Goal: Information Seeking & Learning: Learn about a topic

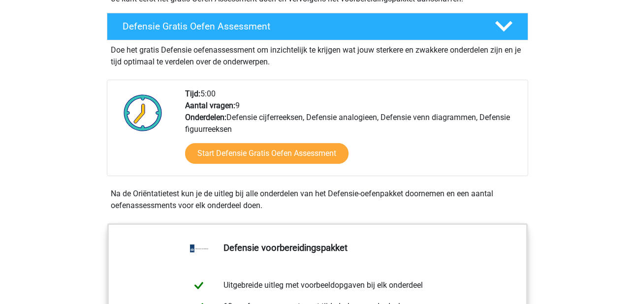
scroll to position [275, 0]
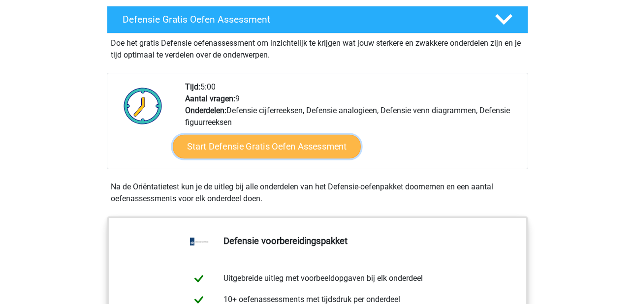
click at [276, 147] on link "Start Defensie Gratis Oefen Assessment" at bounding box center [267, 147] width 188 height 24
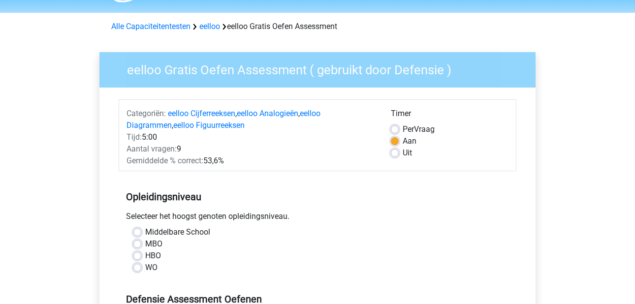
scroll to position [74, 0]
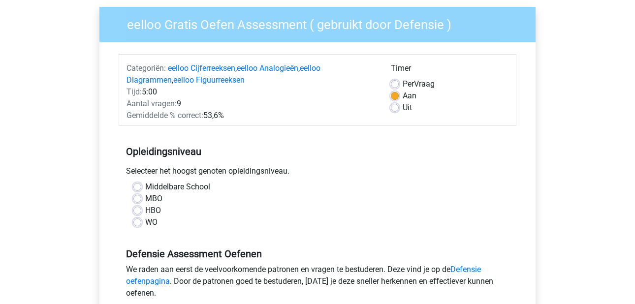
click at [145, 209] on label "HBO" at bounding box center [153, 211] width 16 height 12
click at [140, 209] on input "HBO" at bounding box center [137, 210] width 8 height 10
radio input "true"
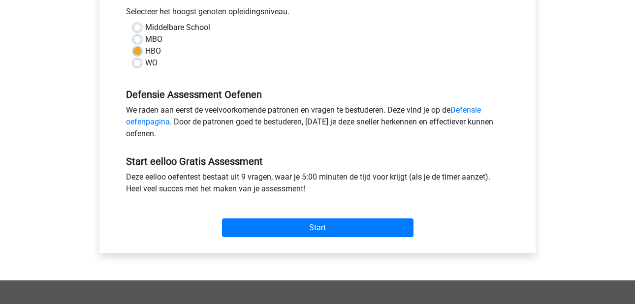
scroll to position [236, 0]
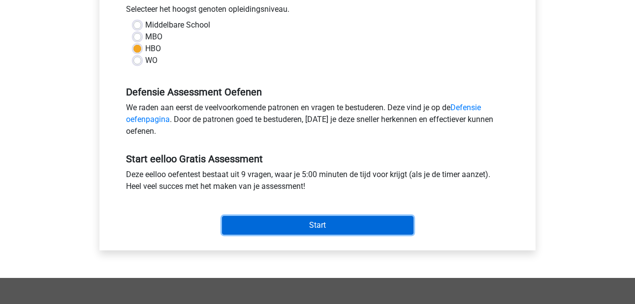
click at [274, 230] on input "Start" at bounding box center [318, 225] width 192 height 19
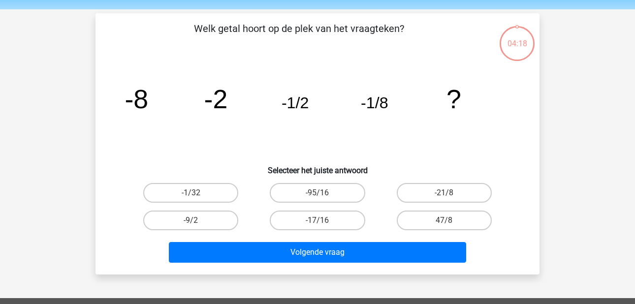
scroll to position [31, 0]
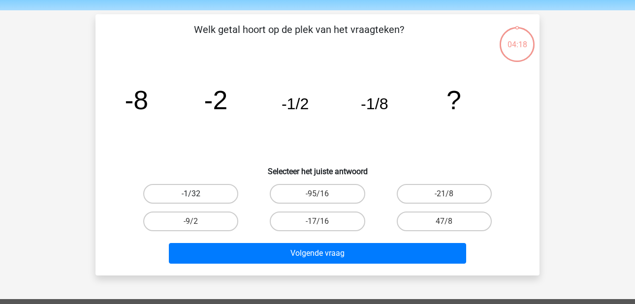
click at [190, 192] on label "-1/32" at bounding box center [190, 194] width 95 height 20
click at [191, 194] on input "-1/32" at bounding box center [194, 197] width 6 height 6
radio input "true"
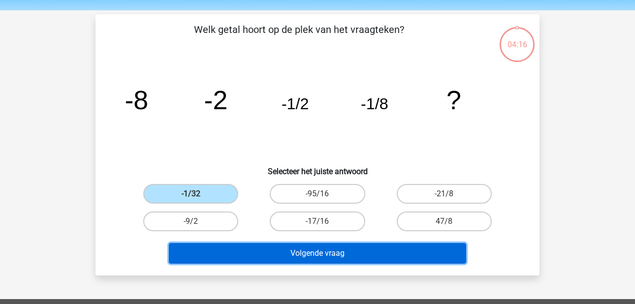
click at [320, 255] on button "Volgende vraag" at bounding box center [318, 253] width 298 height 21
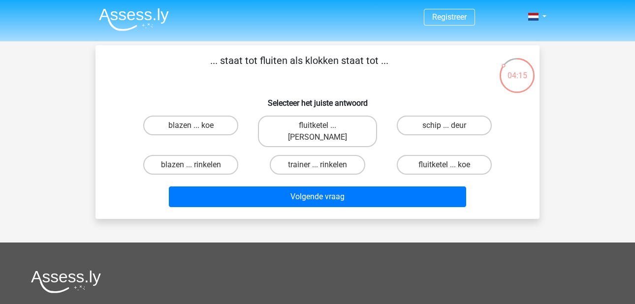
scroll to position [0, 0]
click at [348, 127] on label "fluitketel ... luiden" at bounding box center [317, 132] width 119 height 32
click at [324, 127] on input "fluitketel ... luiden" at bounding box center [321, 129] width 6 height 6
radio input "true"
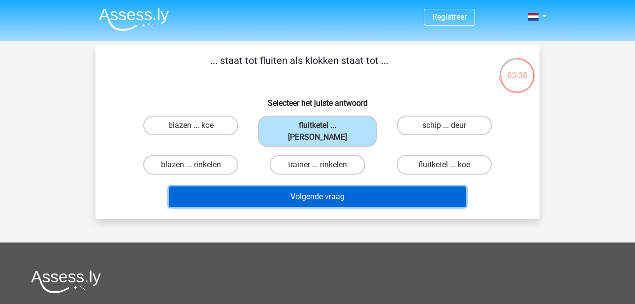
click at [264, 187] on button "Volgende vraag" at bounding box center [318, 197] width 298 height 21
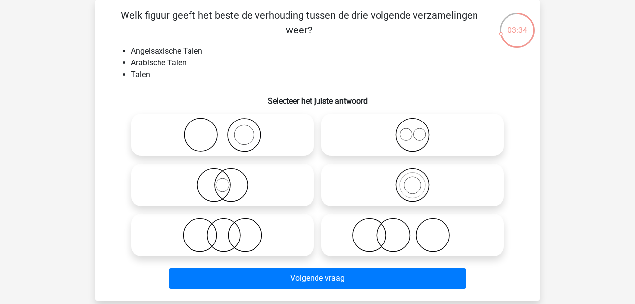
scroll to position [45, 0]
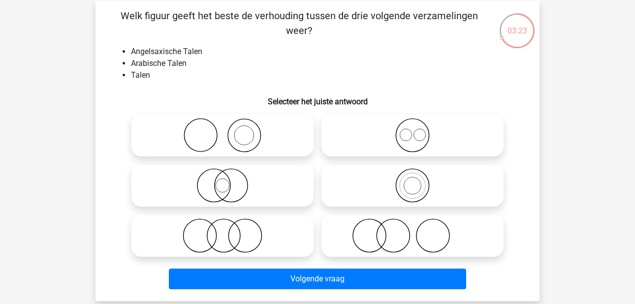
click at [366, 134] on icon at bounding box center [413, 135] width 174 height 34
click at [413, 131] on input "radio" at bounding box center [416, 127] width 6 height 6
radio input "true"
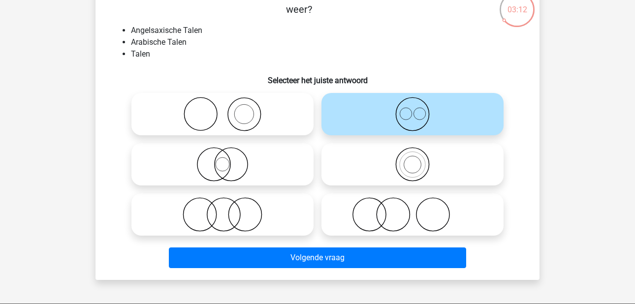
scroll to position [73, 0]
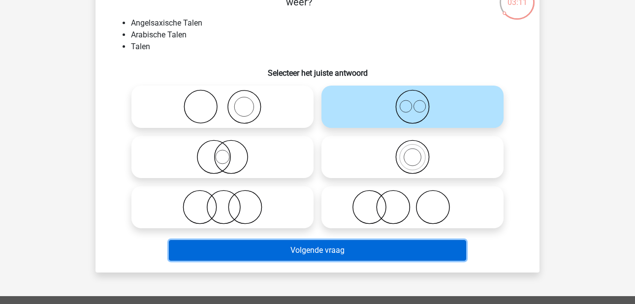
click at [320, 251] on button "Volgende vraag" at bounding box center [318, 250] width 298 height 21
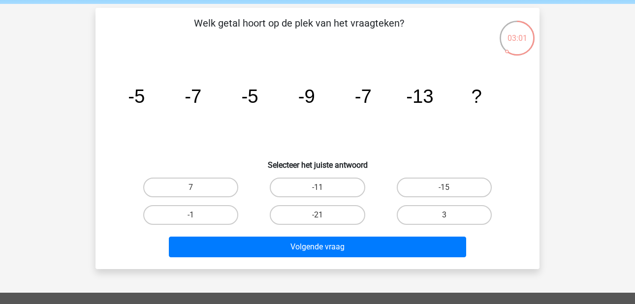
scroll to position [37, 0]
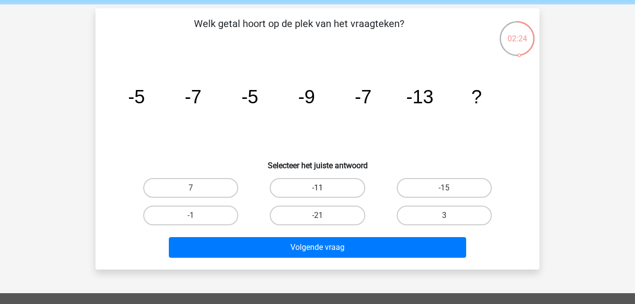
click at [331, 189] on label "-11" at bounding box center [317, 188] width 95 height 20
click at [324, 189] on input "-11" at bounding box center [321, 191] width 6 height 6
radio input "true"
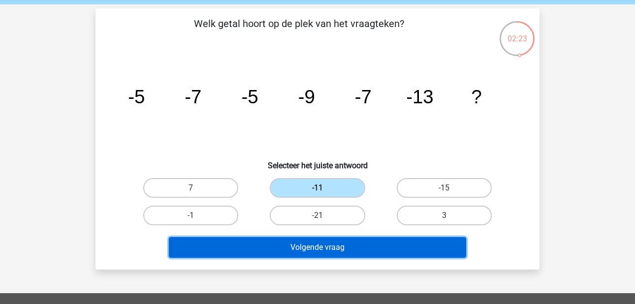
click at [341, 248] on button "Volgende vraag" at bounding box center [318, 247] width 298 height 21
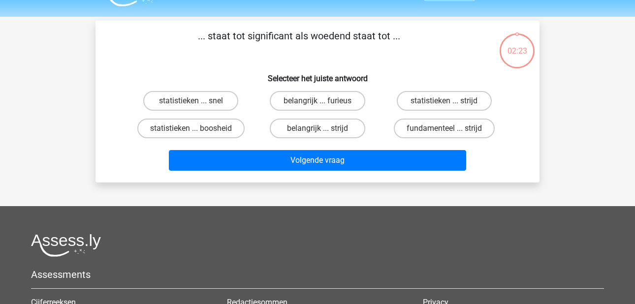
scroll to position [0, 0]
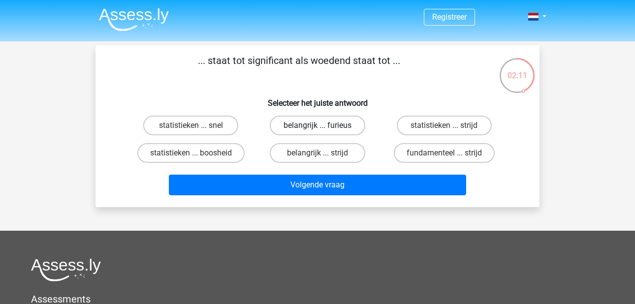
click at [317, 127] on div "belangrijk ... furieus" at bounding box center [317, 126] width 119 height 20
click at [308, 128] on label "belangrijk ... furieus" at bounding box center [317, 126] width 95 height 20
click at [318, 128] on input "belangrijk ... furieus" at bounding box center [321, 129] width 6 height 6
radio input "true"
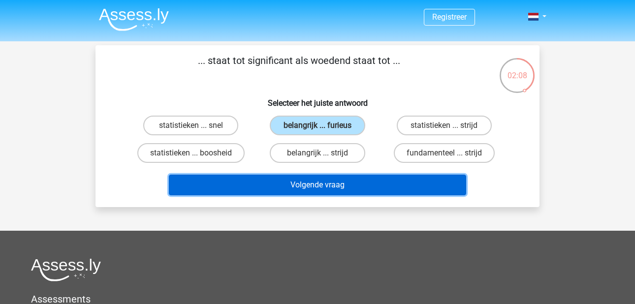
click at [350, 184] on button "Volgende vraag" at bounding box center [318, 185] width 298 height 21
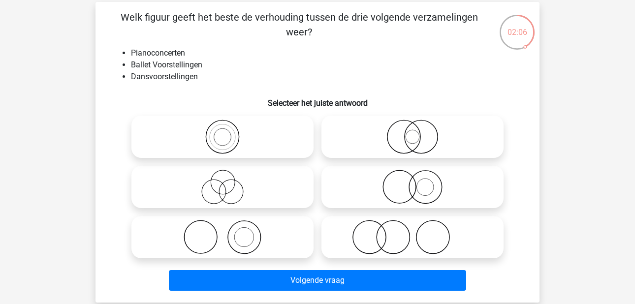
scroll to position [43, 0]
click at [364, 241] on icon at bounding box center [413, 237] width 174 height 34
click at [413, 232] on input "radio" at bounding box center [416, 229] width 6 height 6
radio input "true"
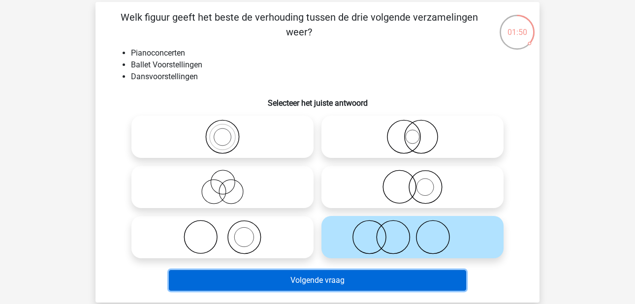
click at [345, 282] on button "Volgende vraag" at bounding box center [318, 280] width 298 height 21
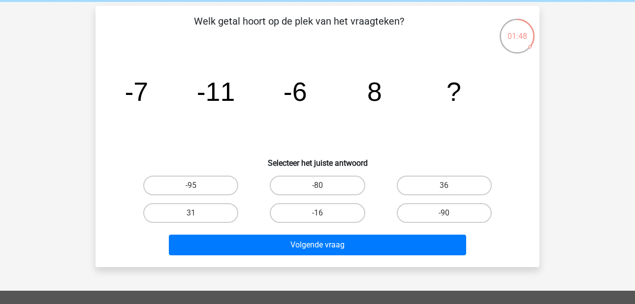
scroll to position [33, 0]
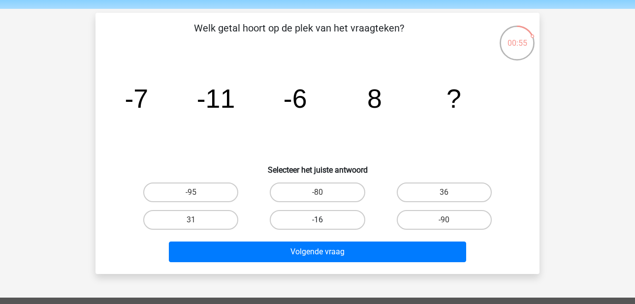
click at [334, 220] on label "-16" at bounding box center [317, 220] width 95 height 20
click at [324, 220] on input "-16" at bounding box center [321, 223] width 6 height 6
radio input "true"
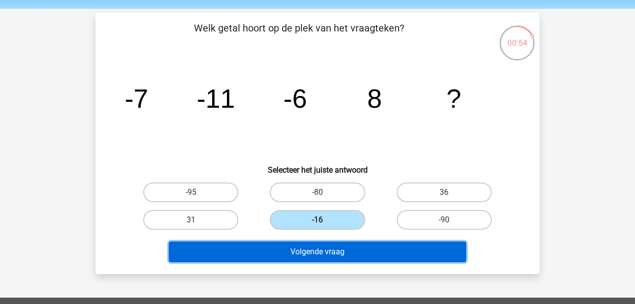
click at [337, 252] on button "Volgende vraag" at bounding box center [318, 252] width 298 height 21
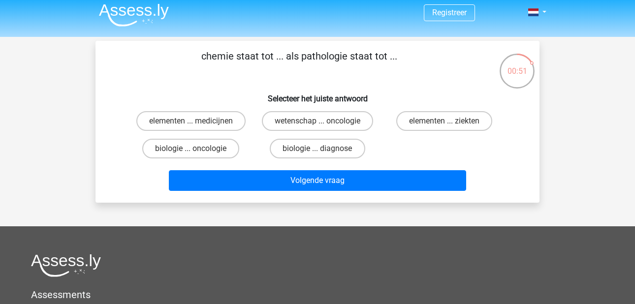
scroll to position [4, 0]
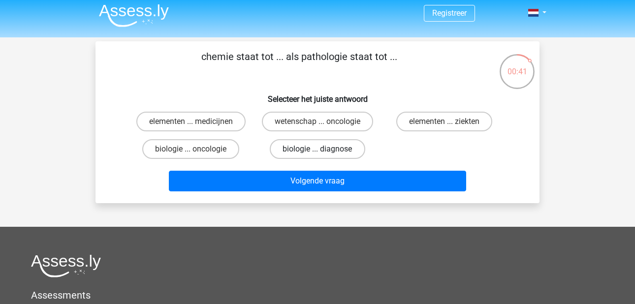
click at [297, 149] on label "biologie ... diagnose" at bounding box center [317, 149] width 95 height 20
click at [318, 149] on input "biologie ... diagnose" at bounding box center [321, 152] width 6 height 6
radio input "true"
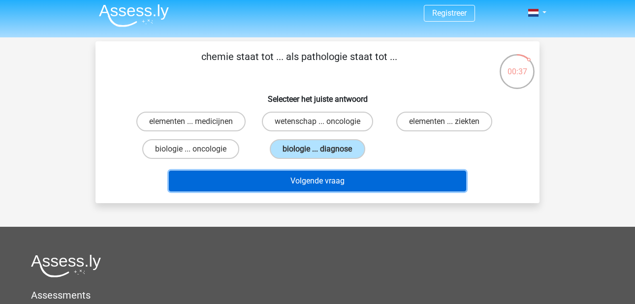
click at [274, 181] on button "Volgende vraag" at bounding box center [318, 181] width 298 height 21
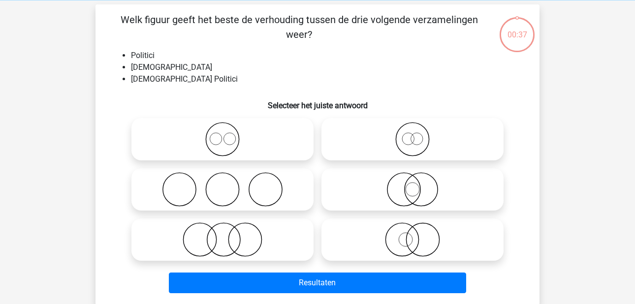
scroll to position [45, 0]
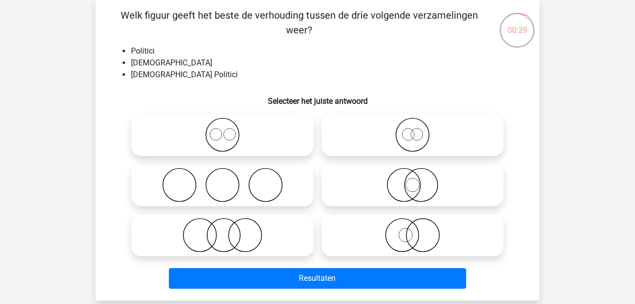
click at [256, 238] on icon at bounding box center [222, 235] width 174 height 34
click at [229, 231] on input "radio" at bounding box center [226, 227] width 6 height 6
radio input "true"
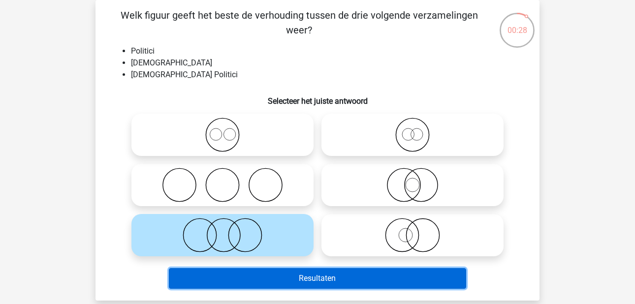
click at [333, 282] on button "Resultaten" at bounding box center [318, 278] width 298 height 21
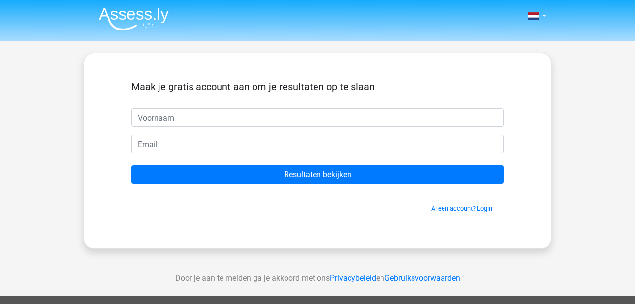
scroll to position [2, 0]
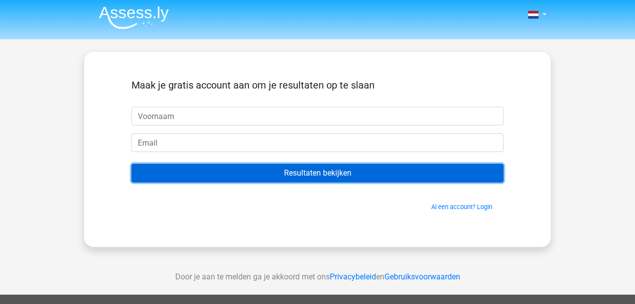
click at [213, 174] on input "Resultaten bekijken" at bounding box center [318, 173] width 372 height 19
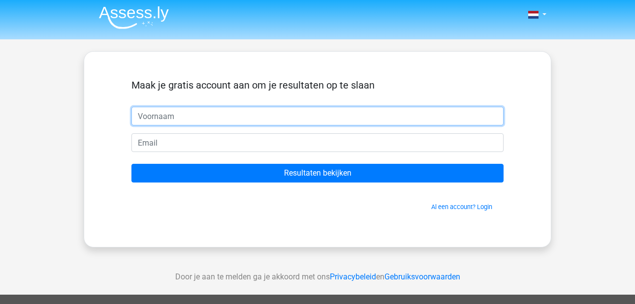
click at [210, 115] on input "text" at bounding box center [318, 116] width 372 height 19
type input "rick"
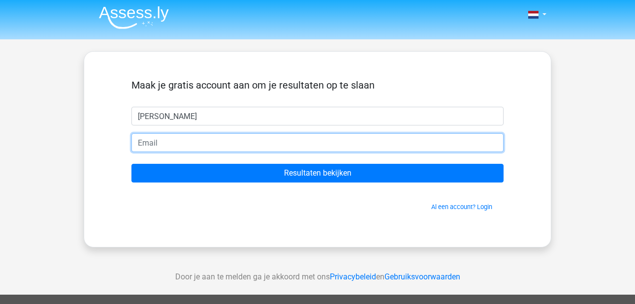
click at [196, 140] on input "email" at bounding box center [318, 142] width 372 height 19
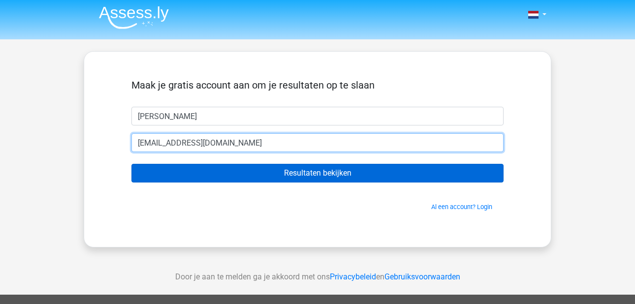
type input "anonymer700@gmail.com"
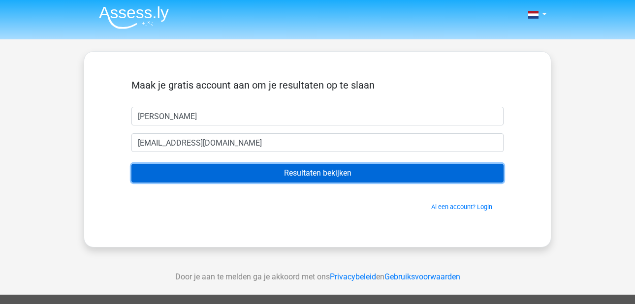
click at [169, 175] on input "Resultaten bekijken" at bounding box center [318, 173] width 372 height 19
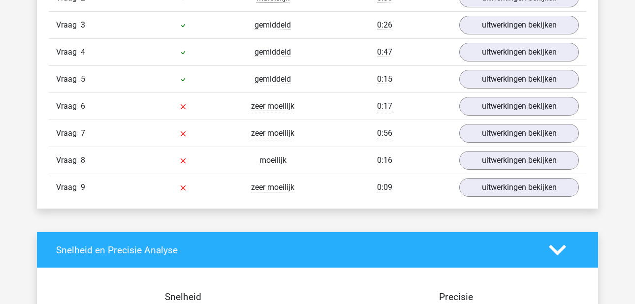
scroll to position [1167, 0]
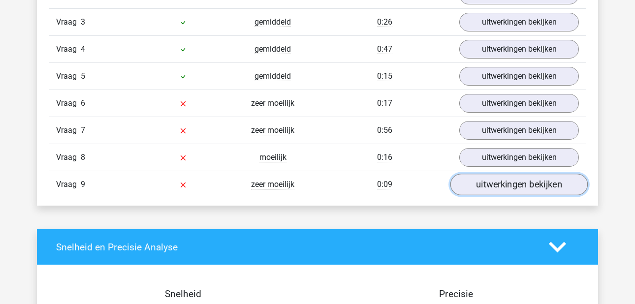
click at [514, 187] on link "uitwerkingen bekijken" at bounding box center [519, 185] width 137 height 22
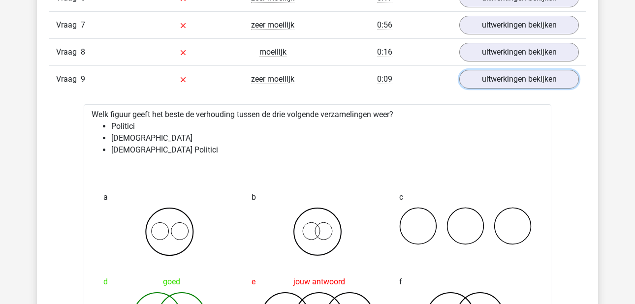
scroll to position [1217, 0]
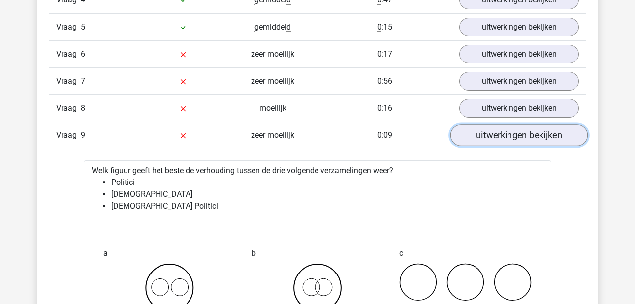
click at [529, 141] on link "uitwerkingen bekijken" at bounding box center [519, 136] width 137 height 22
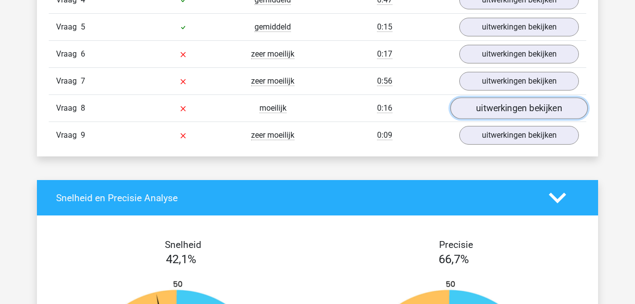
click at [507, 112] on link "uitwerkingen bekijken" at bounding box center [519, 109] width 137 height 22
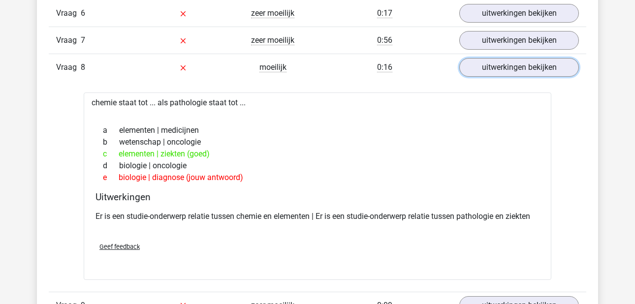
scroll to position [1247, 0]
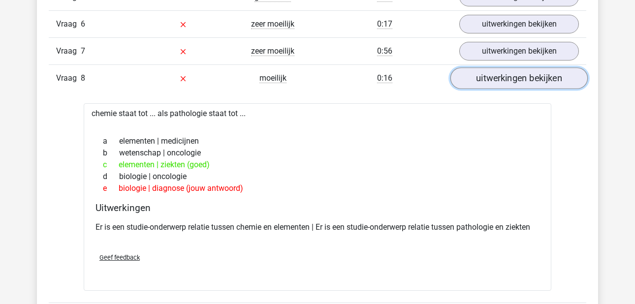
click at [486, 76] on link "uitwerkingen bekijken" at bounding box center [519, 79] width 137 height 22
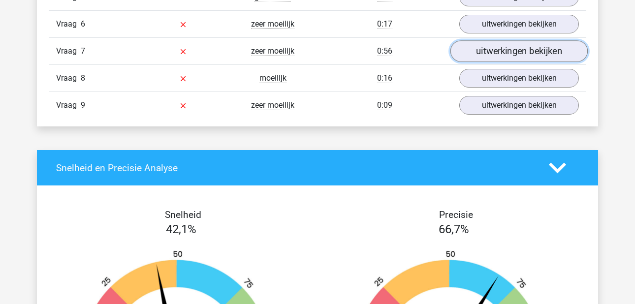
click at [485, 54] on link "uitwerkingen bekijken" at bounding box center [519, 52] width 137 height 22
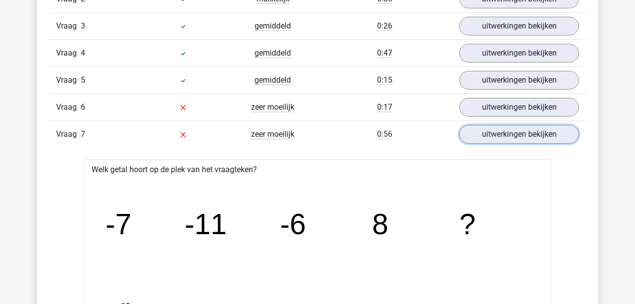
scroll to position [1146, 0]
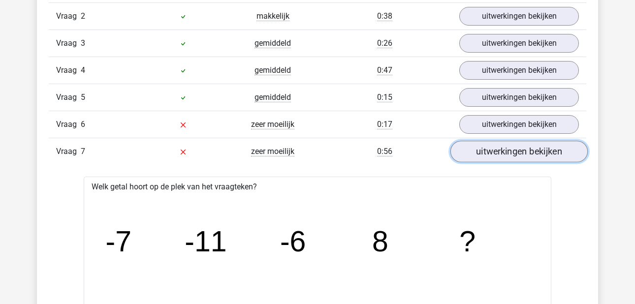
click at [467, 154] on link "uitwerkingen bekijken" at bounding box center [519, 152] width 137 height 22
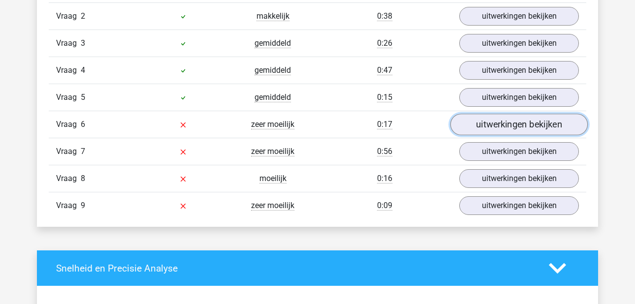
click at [469, 125] on link "uitwerkingen bekijken" at bounding box center [519, 125] width 137 height 22
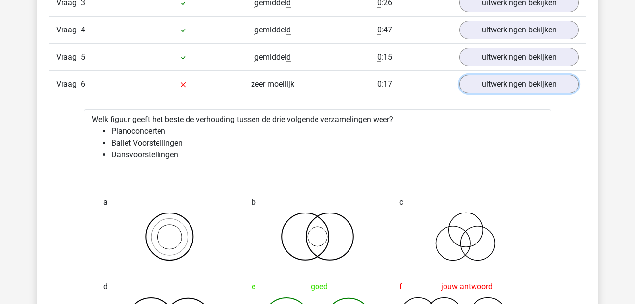
scroll to position [1146, 0]
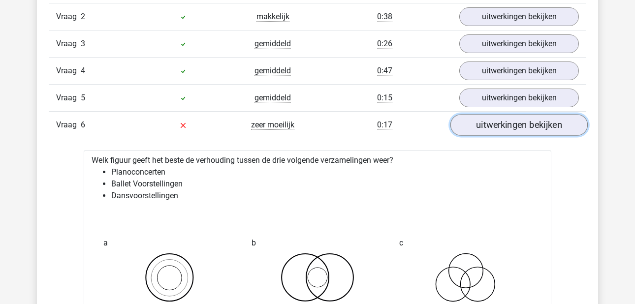
click at [494, 130] on link "uitwerkingen bekijken" at bounding box center [519, 126] width 137 height 22
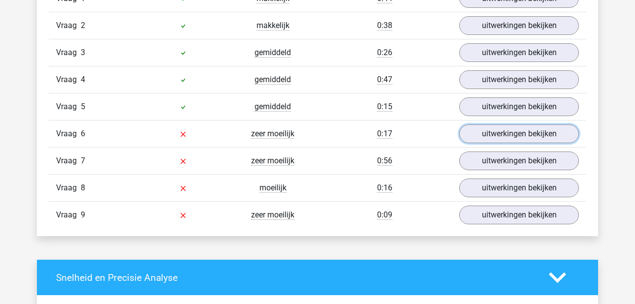
scroll to position [1138, 0]
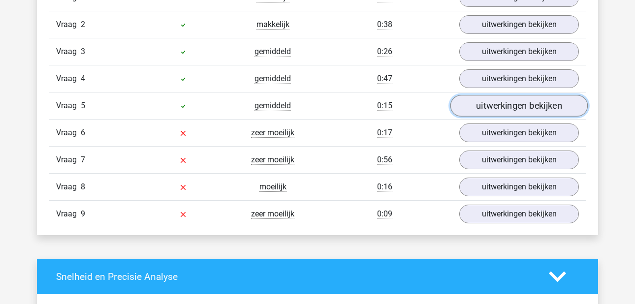
click at [481, 107] on link "uitwerkingen bekijken" at bounding box center [519, 107] width 137 height 22
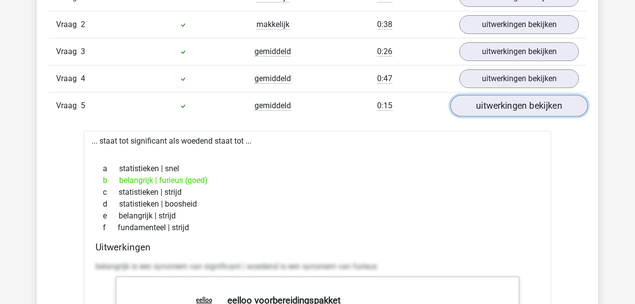
click at [481, 107] on link "uitwerkingen bekijken" at bounding box center [519, 107] width 137 height 22
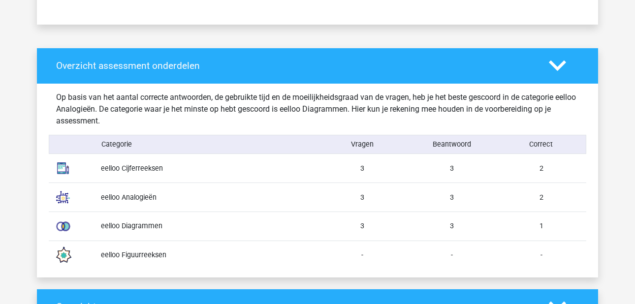
scroll to position [355, 0]
